Goal: Navigation & Orientation: Find specific page/section

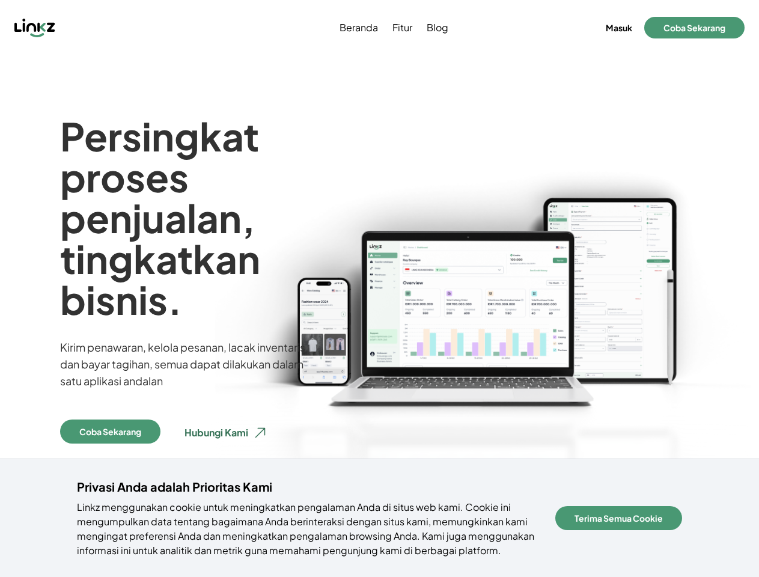
click at [379, 288] on img at bounding box center [483, 372] width 551 height 514
click at [99, 28] on div at bounding box center [98, 27] width 169 height 19
click at [618, 28] on button "Masuk" at bounding box center [618, 27] width 31 height 17
click at [694, 28] on button "Coba Sekarang" at bounding box center [694, 28] width 100 height 22
click at [111, 431] on button "Coba Sekarang" at bounding box center [110, 431] width 100 height 24
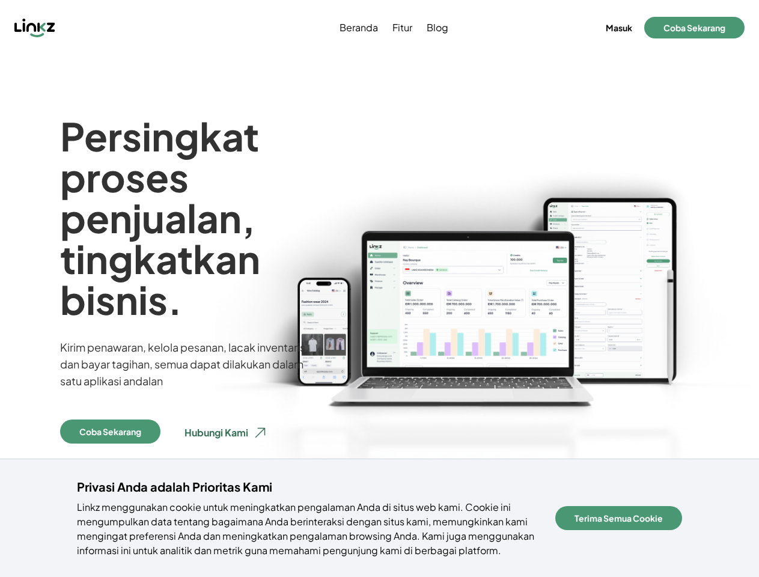
click at [629, 518] on button "Terima Semua Cookie" at bounding box center [618, 518] width 127 height 24
